Goal: Transaction & Acquisition: Book appointment/travel/reservation

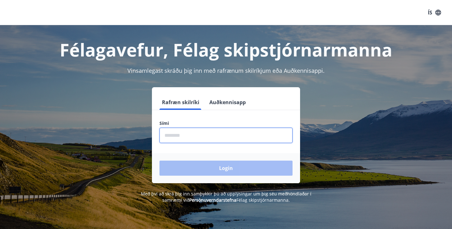
click at [166, 135] on input "phone" at bounding box center [225, 135] width 133 height 15
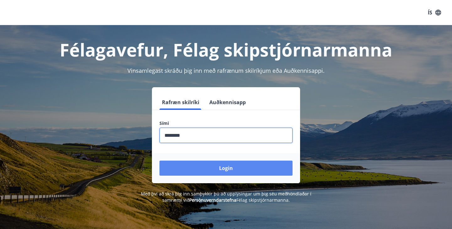
type input "********"
click at [195, 169] on button "Login" at bounding box center [225, 168] width 133 height 15
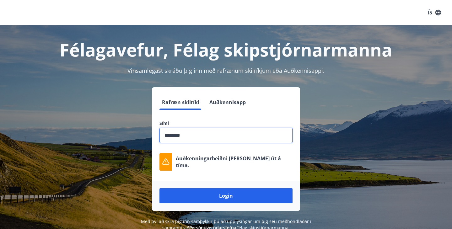
click at [206, 137] on input "phone" at bounding box center [225, 135] width 133 height 15
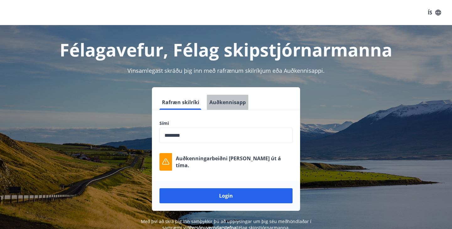
click at [223, 104] on button "Auðkennisapp" at bounding box center [227, 102] width 41 height 15
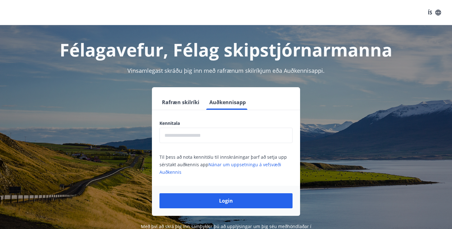
click at [187, 100] on button "Rafræn skilríki" at bounding box center [180, 102] width 42 height 15
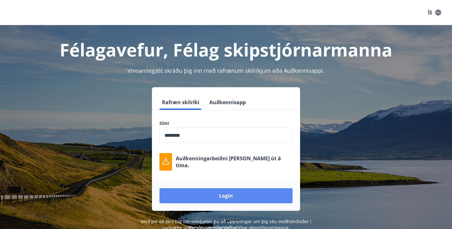
click at [218, 195] on button "Login" at bounding box center [225, 195] width 133 height 15
click at [217, 195] on button "Login" at bounding box center [225, 195] width 133 height 15
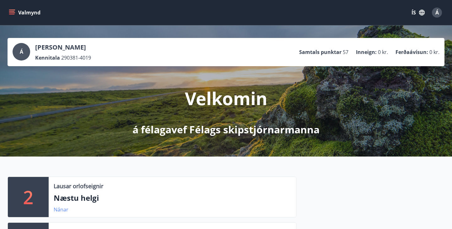
click at [60, 208] on link "Nánar" at bounding box center [61, 209] width 15 height 7
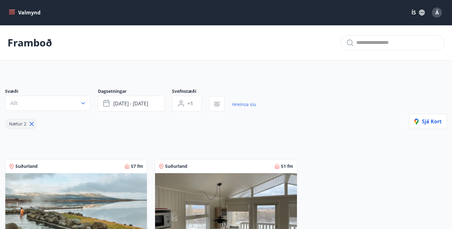
click at [12, 15] on icon "menu" at bounding box center [12, 12] width 6 height 6
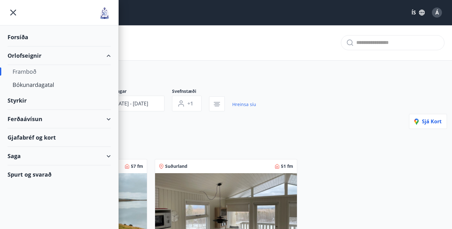
click at [20, 71] on div "Framboð" at bounding box center [59, 71] width 93 height 13
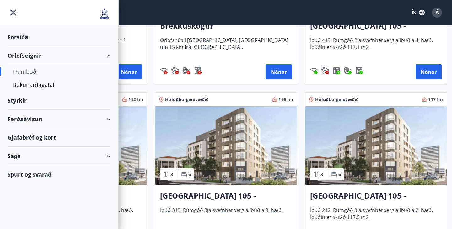
scroll to position [226, 0]
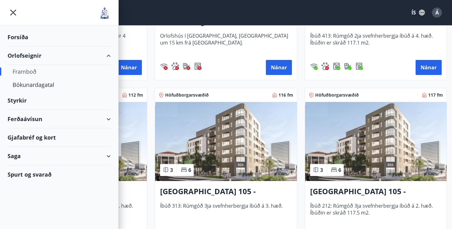
click at [153, 82] on div "Höfuðborgarsvæðið 116 fm 3 6 [GEOGRAPHIC_DATA] 105 - [GEOGRAPHIC_DATA] 24, 313 …" at bounding box center [222, 165] width 150 height 170
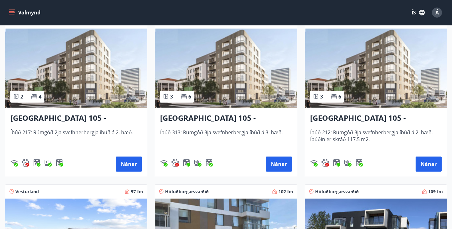
scroll to position [298, 0]
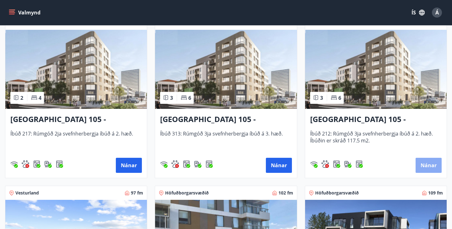
click at [426, 166] on button "Nánar" at bounding box center [428, 165] width 26 height 15
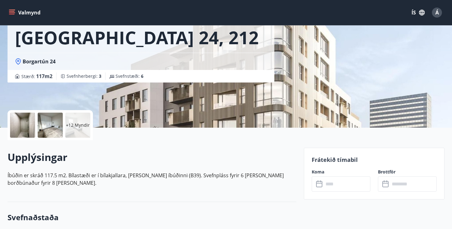
scroll to position [61, 0]
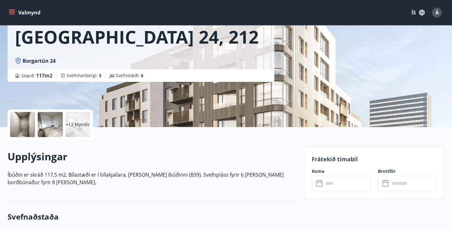
click at [334, 184] on input "text" at bounding box center [346, 183] width 47 height 15
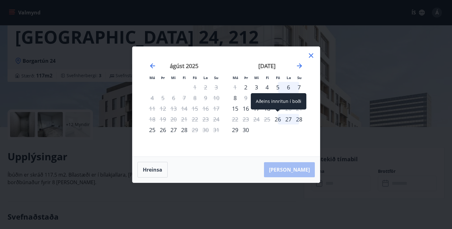
click at [278, 119] on div "26" at bounding box center [277, 119] width 11 height 11
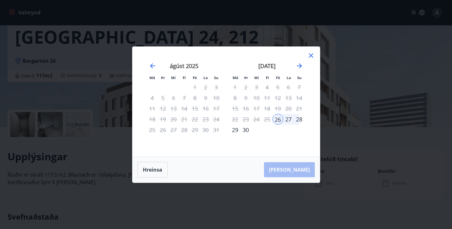
click at [298, 122] on div "28" at bounding box center [299, 119] width 11 height 11
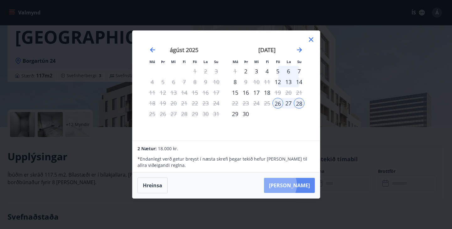
click at [296, 185] on button "[PERSON_NAME]" at bounding box center [289, 185] width 51 height 15
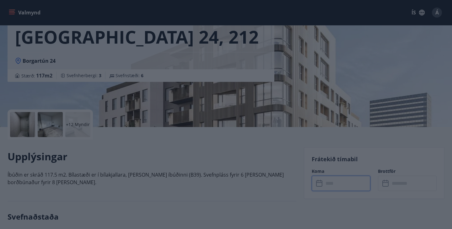
type input "******"
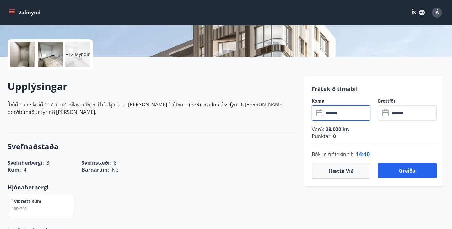
scroll to position [130, 0]
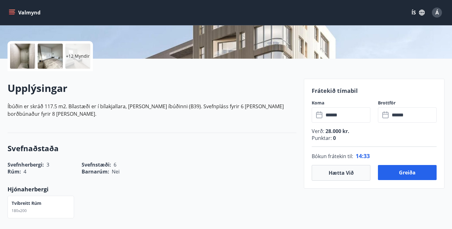
click at [77, 56] on p "+12 Myndir" at bounding box center [78, 56] width 24 height 6
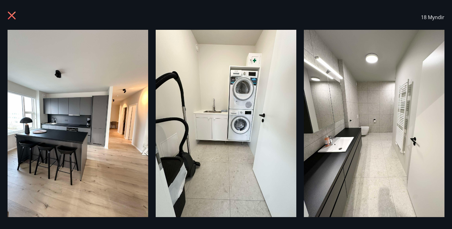
scroll to position [0, 0]
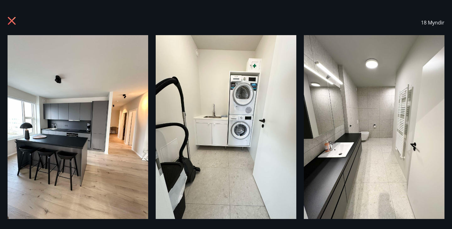
click at [12, 19] on icon at bounding box center [13, 22] width 10 height 10
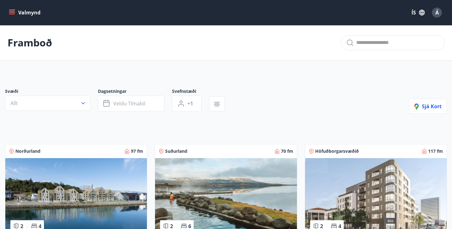
click at [352, 197] on img at bounding box center [375, 197] width 141 height 79
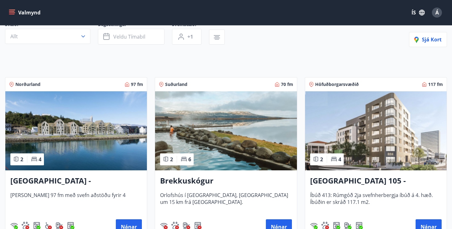
scroll to position [92, 0]
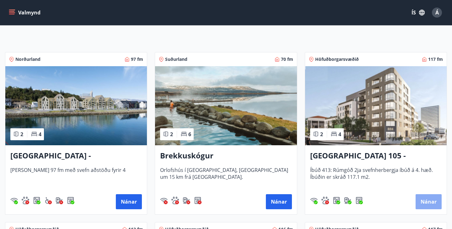
click at [425, 204] on button "Nánar" at bounding box center [428, 201] width 26 height 15
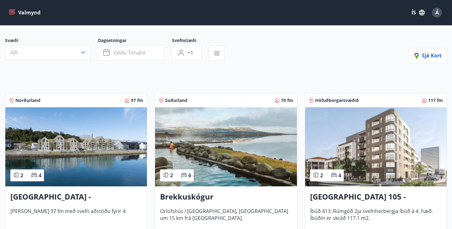
scroll to position [93, 0]
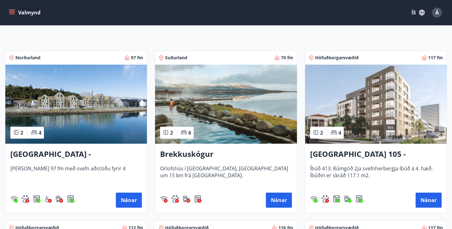
click at [329, 56] on span "Höfuðborgarsvæðið" at bounding box center [337, 58] width 44 height 6
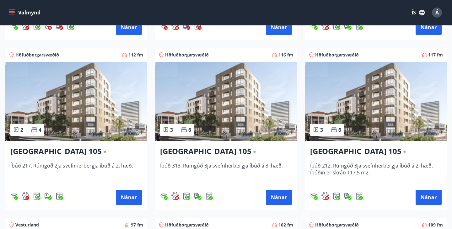
scroll to position [268, 0]
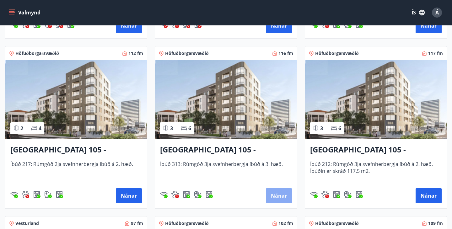
click at [273, 195] on button "Nánar" at bounding box center [279, 195] width 26 height 15
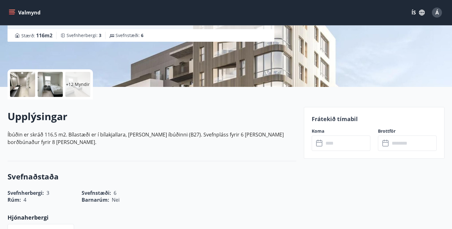
scroll to position [95, 0]
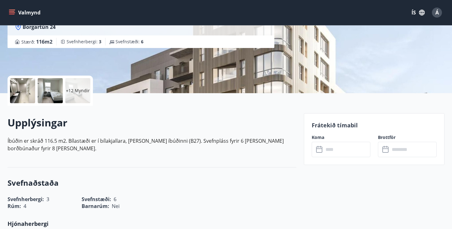
click at [76, 93] on p "+12 Myndir" at bounding box center [78, 90] width 24 height 6
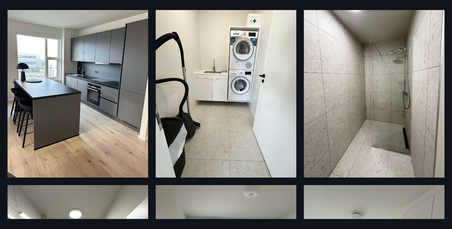
scroll to position [0, 0]
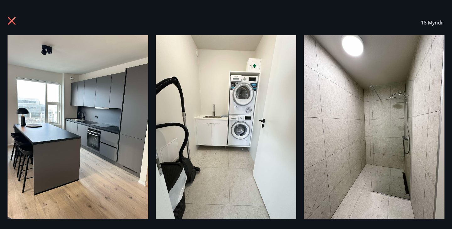
click at [13, 21] on icon at bounding box center [13, 22] width 10 height 10
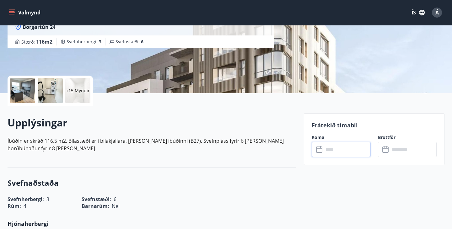
click at [335, 151] on input "text" at bounding box center [346, 149] width 47 height 15
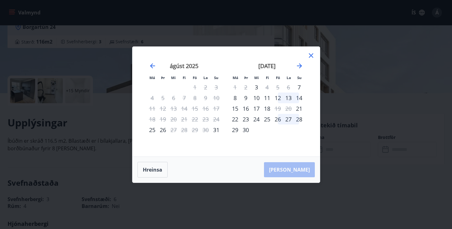
click at [278, 121] on div "26" at bounding box center [277, 119] width 11 height 11
click at [296, 118] on div "28" at bounding box center [299, 119] width 11 height 11
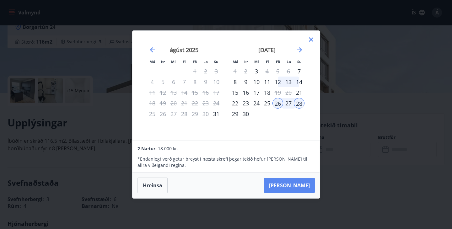
click at [290, 182] on button "[PERSON_NAME]" at bounding box center [289, 185] width 51 height 15
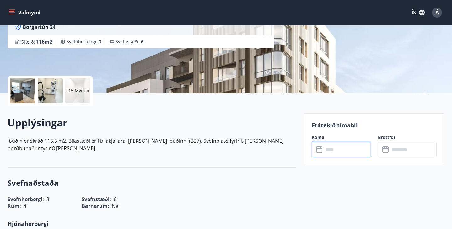
type input "******"
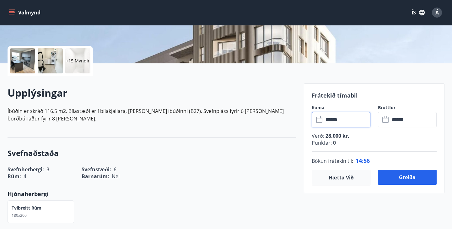
scroll to position [166, 0]
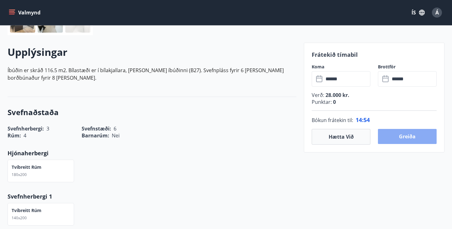
click at [408, 132] on button "Greiða" at bounding box center [407, 136] width 59 height 15
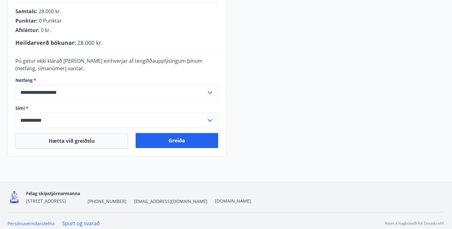
scroll to position [195, 0]
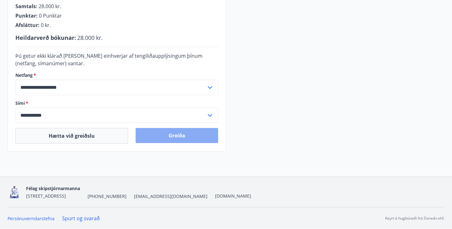
click at [178, 134] on button "Greiða" at bounding box center [176, 135] width 82 height 15
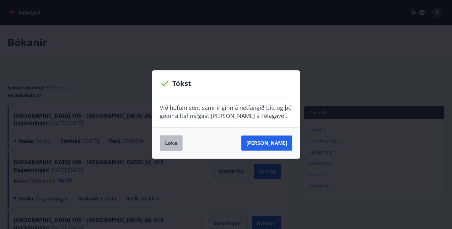
click at [172, 143] on button "Loka" at bounding box center [171, 143] width 23 height 16
